Goal: Check status: Check status

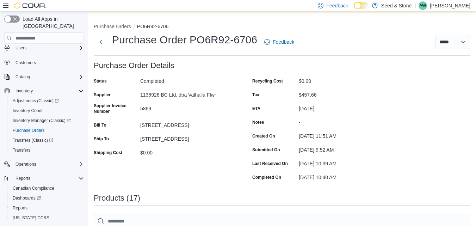
scroll to position [20, 0]
click at [37, 97] on span "Adjustments (Classic)" at bounding box center [36, 100] width 46 height 6
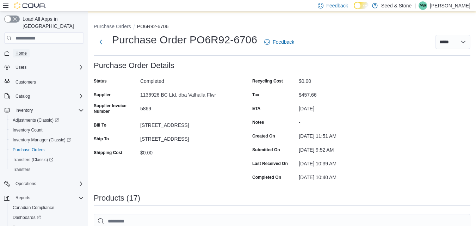
click at [22, 50] on span "Home" at bounding box center [21, 53] width 11 height 6
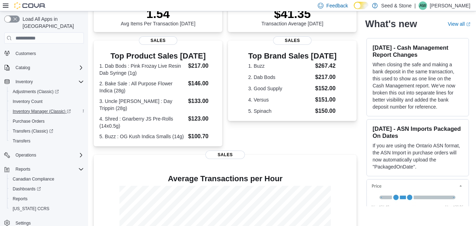
scroll to position [137, 0]
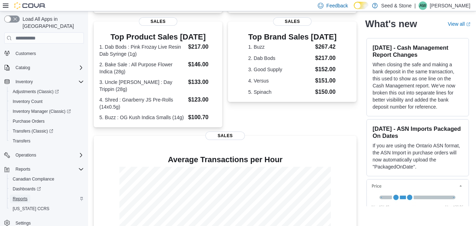
click at [20, 196] on span "Reports" at bounding box center [20, 199] width 15 height 6
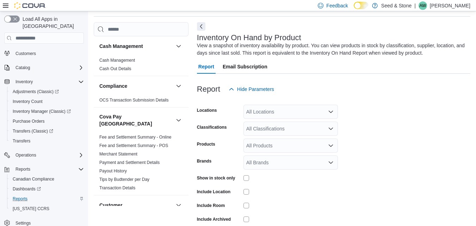
scroll to position [24, 0]
click at [125, 59] on link "Cash Management" at bounding box center [117, 59] width 36 height 5
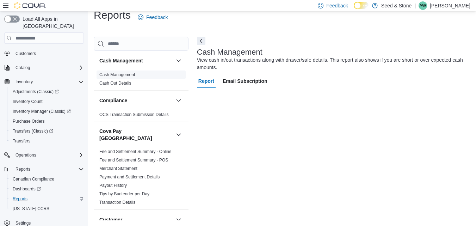
scroll to position [9, 0]
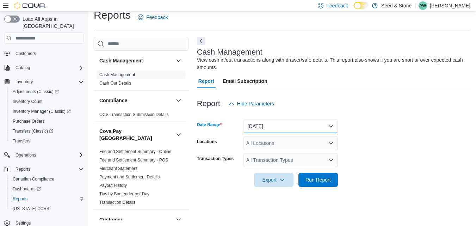
click at [285, 124] on button "Today" at bounding box center [291, 126] width 94 height 14
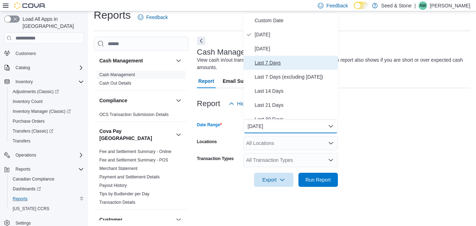
click at [276, 61] on span "Last 7 Days" at bounding box center [295, 63] width 80 height 8
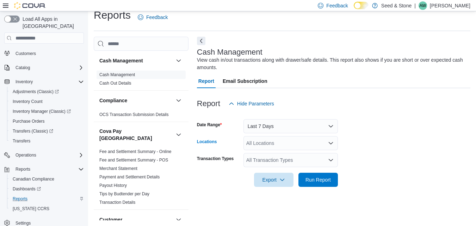
click at [294, 142] on div "All Locations" at bounding box center [291, 143] width 94 height 14
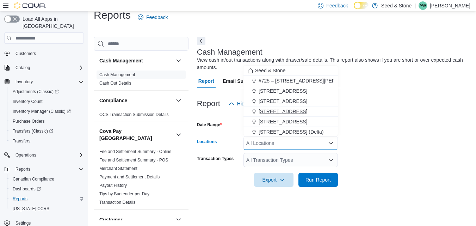
click at [279, 108] on span "[STREET_ADDRESS]" at bounding box center [283, 111] width 49 height 7
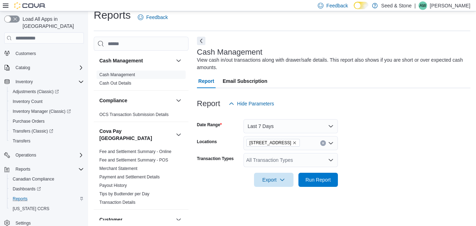
click at [361, 143] on form "Date Range Last 7 Days Locations 512 Young Drive (Coquitlam) Transaction Types …" at bounding box center [333, 149] width 273 height 76
click at [294, 159] on div "All Transaction Types" at bounding box center [291, 160] width 94 height 14
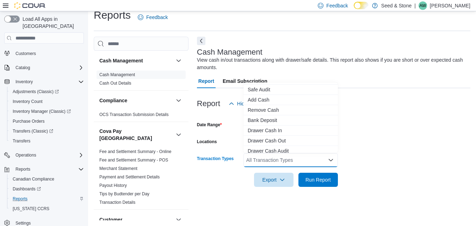
scroll to position [19, 0]
click at [276, 140] on span "Drawer Cash Out" at bounding box center [291, 140] width 86 height 7
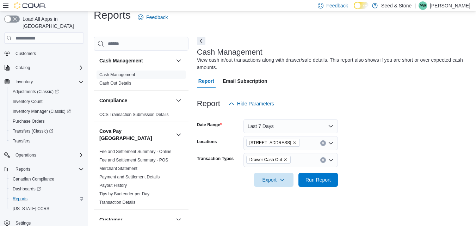
click at [347, 182] on form "Date Range Last 7 Days Locations 512 Young Drive (Coquitlam) Transaction Types …" at bounding box center [333, 149] width 273 height 76
click at [320, 179] on span "Run Report" at bounding box center [318, 179] width 25 height 7
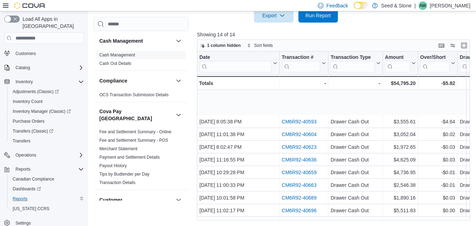
scroll to position [51, 0]
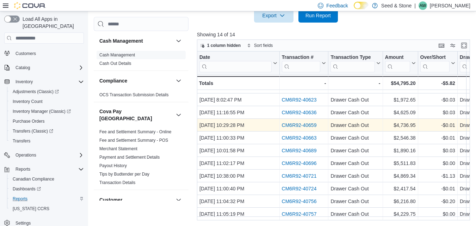
click at [307, 122] on link "CM6R92-40659" at bounding box center [299, 125] width 35 height 6
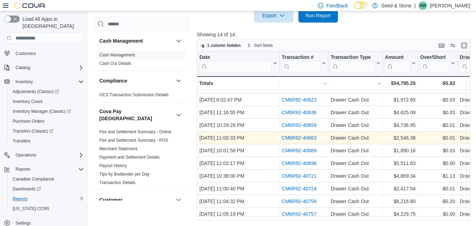
click at [297, 135] on link "CM6R92-40663" at bounding box center [299, 138] width 35 height 6
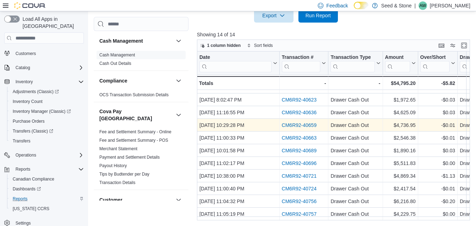
scroll to position [51, 1]
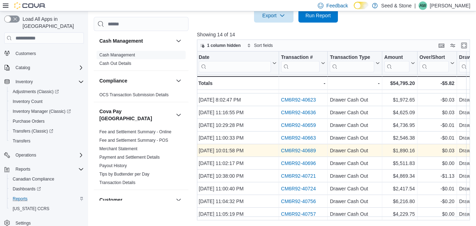
click at [295, 148] on link "CM6R92-40689" at bounding box center [298, 151] width 35 height 6
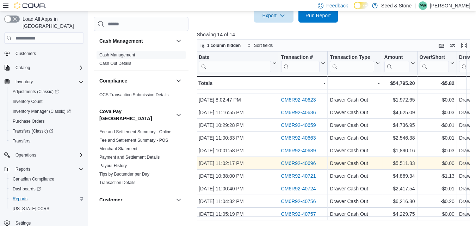
click at [293, 160] on link "CM6R92-40696" at bounding box center [298, 163] width 35 height 6
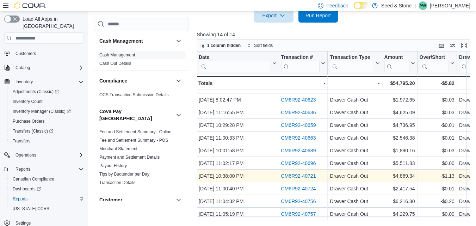
click at [301, 173] on link "CM6R92-40721" at bounding box center [298, 176] width 35 height 6
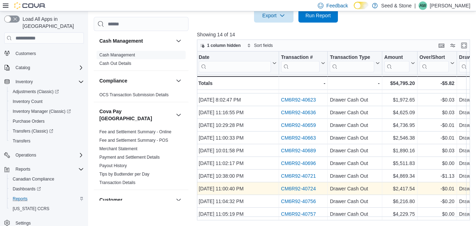
click at [310, 186] on link "CM6R92-40724" at bounding box center [298, 189] width 35 height 6
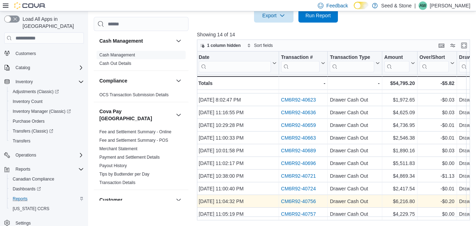
click at [303, 199] on link "CM6R92-40756" at bounding box center [298, 201] width 35 height 6
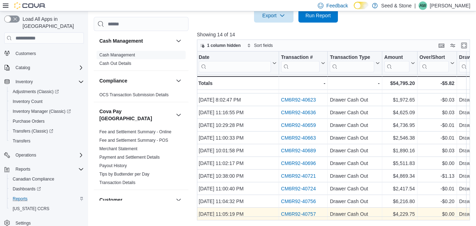
click at [304, 211] on link "CM6R92-40757" at bounding box center [298, 214] width 35 height 6
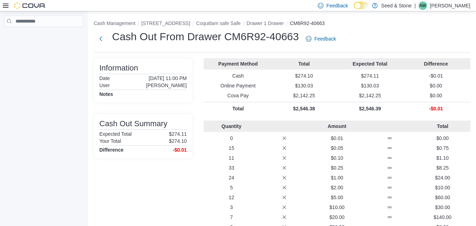
click at [217, 186] on p "5" at bounding box center [232, 187] width 50 height 7
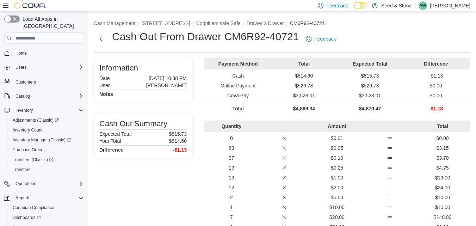
click at [218, 153] on div "Quantity Amount Total 0 $0.01 $0.00 63 $0.05 $3.15 37 $0.10 $3.70 19 $0.25 $4.7…" at bounding box center [337, 189] width 267 height 136
click at [204, 178] on div "18 $1.00 $18.00" at bounding box center [337, 177] width 267 height 7
